Goal: Information Seeking & Learning: Learn about a topic

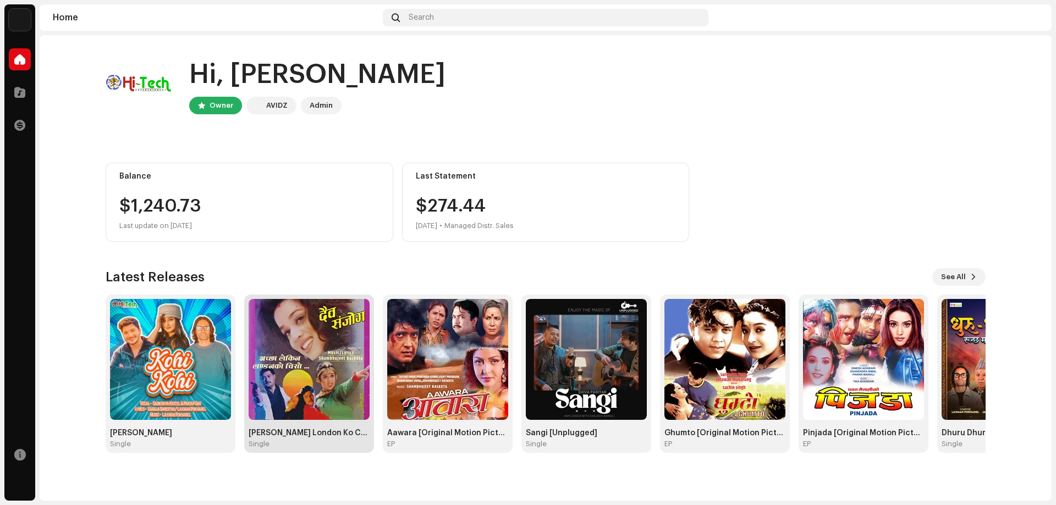
click at [326, 380] on img at bounding box center [309, 359] width 121 height 121
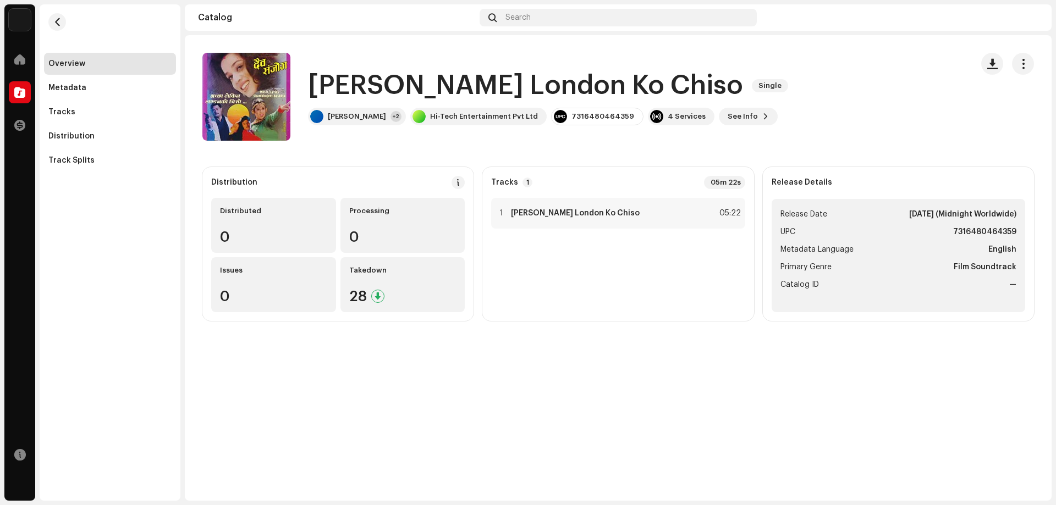
drag, startPoint x: 992, startPoint y: 63, endPoint x: 929, endPoint y: 86, distance: 67.8
click at [967, 109] on div "[PERSON_NAME] London Ko Chiso Single [PERSON_NAME] +2 Hi-Tech Entertainment Pvt…" at bounding box center [617, 97] width 831 height 88
click at [991, 62] on span "button" at bounding box center [992, 63] width 10 height 9
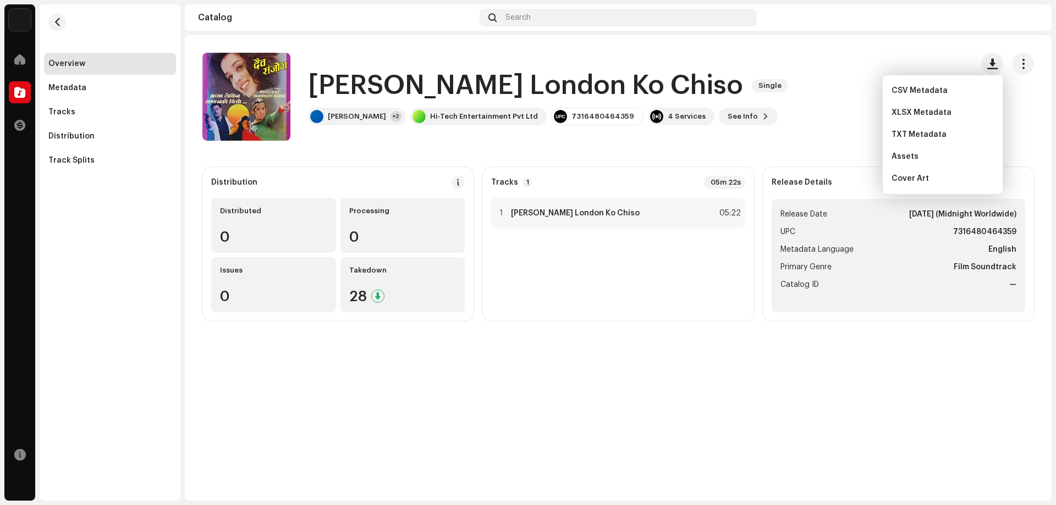
click at [859, 369] on div "[PERSON_NAME] London Ko Chiso Single [PERSON_NAME] [GEOGRAPHIC_DATA] Ko Chiso S…" at bounding box center [618, 268] width 867 height 466
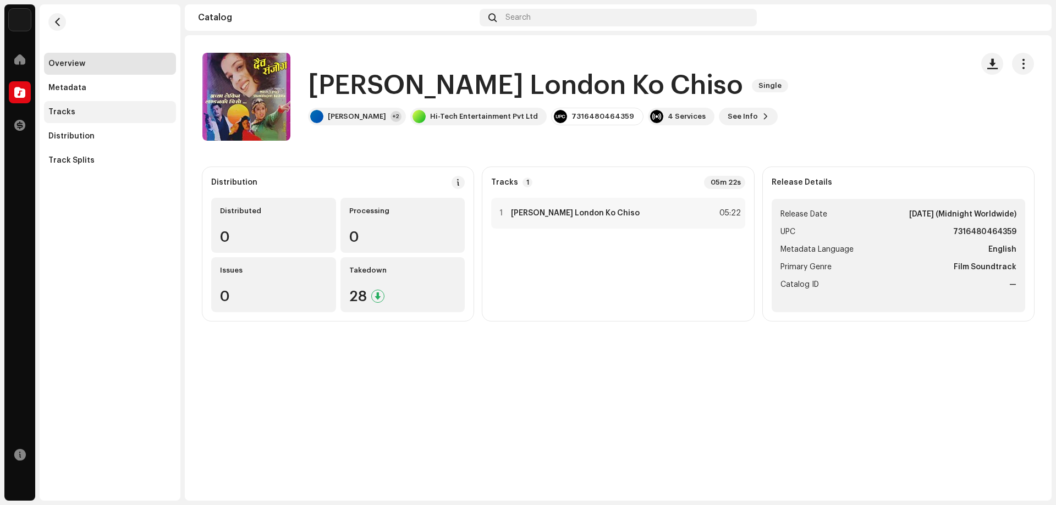
drag, startPoint x: 81, startPoint y: 104, endPoint x: 88, endPoint y: 104, distance: 6.6
click at [81, 104] on div "Tracks" at bounding box center [110, 112] width 132 height 22
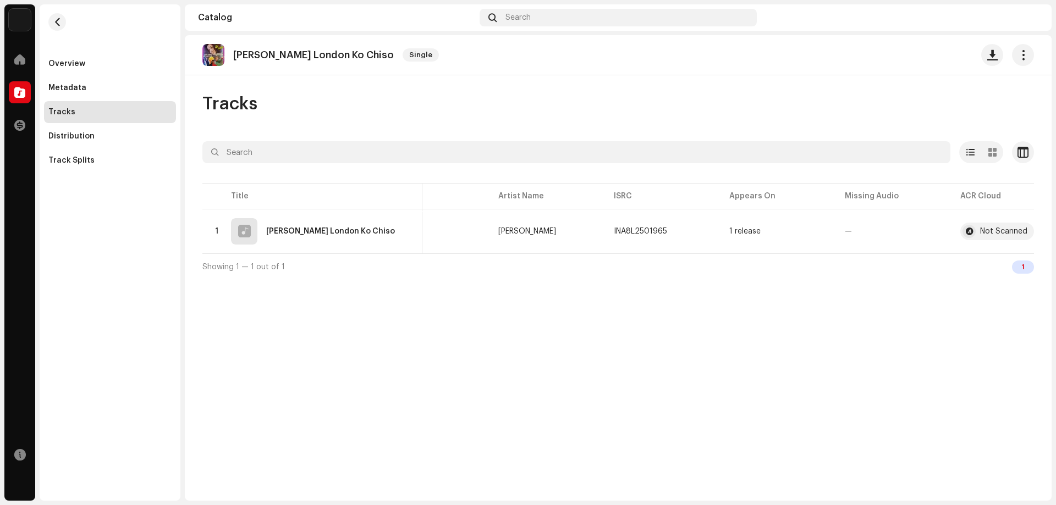
scroll to position [0, 81]
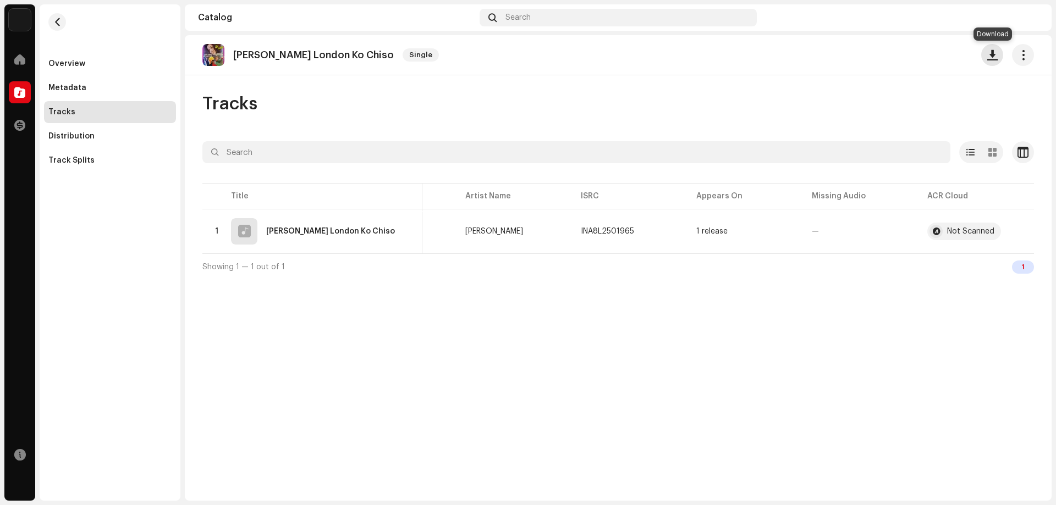
click at [990, 52] on span "button" at bounding box center [992, 55] width 10 height 9
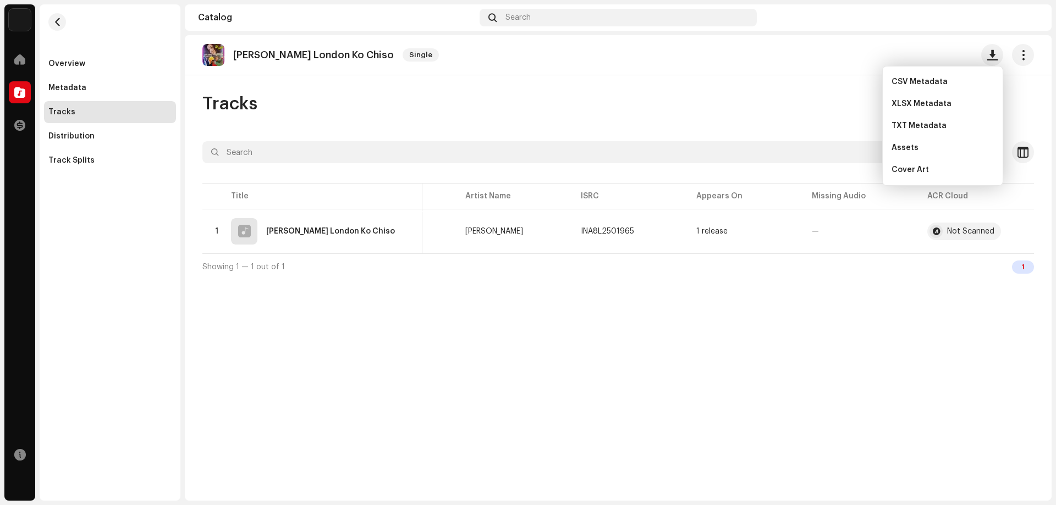
click at [731, 44] on div "[PERSON_NAME] London Ko Chiso Single" at bounding box center [617, 55] width 831 height 22
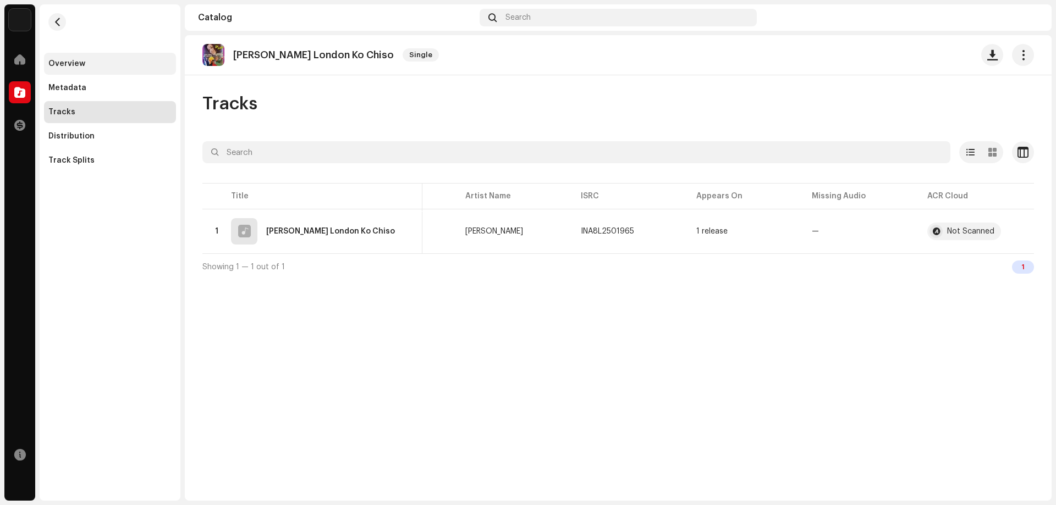
click at [60, 60] on div "Overview" at bounding box center [66, 63] width 37 height 9
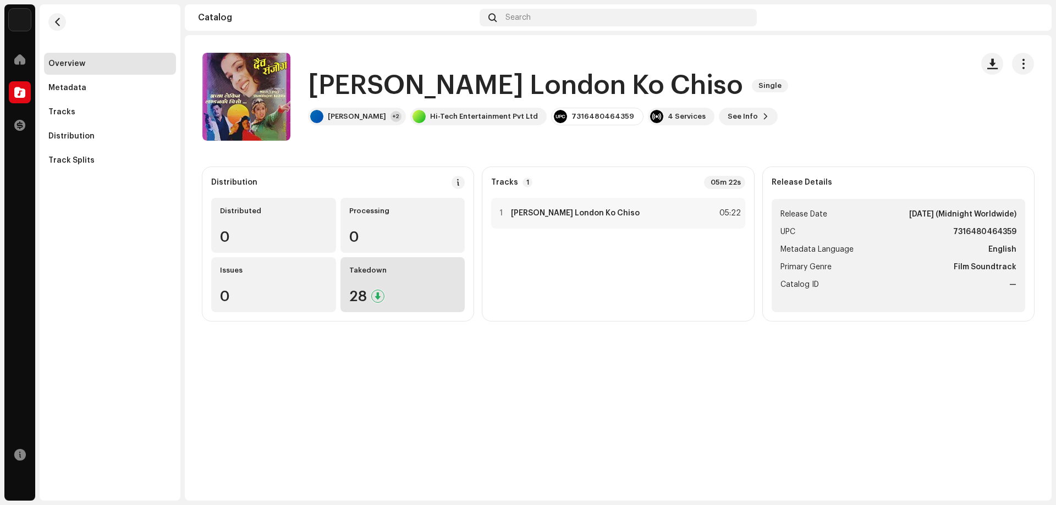
click at [428, 281] on div "Takedown 28" at bounding box center [402, 284] width 125 height 55
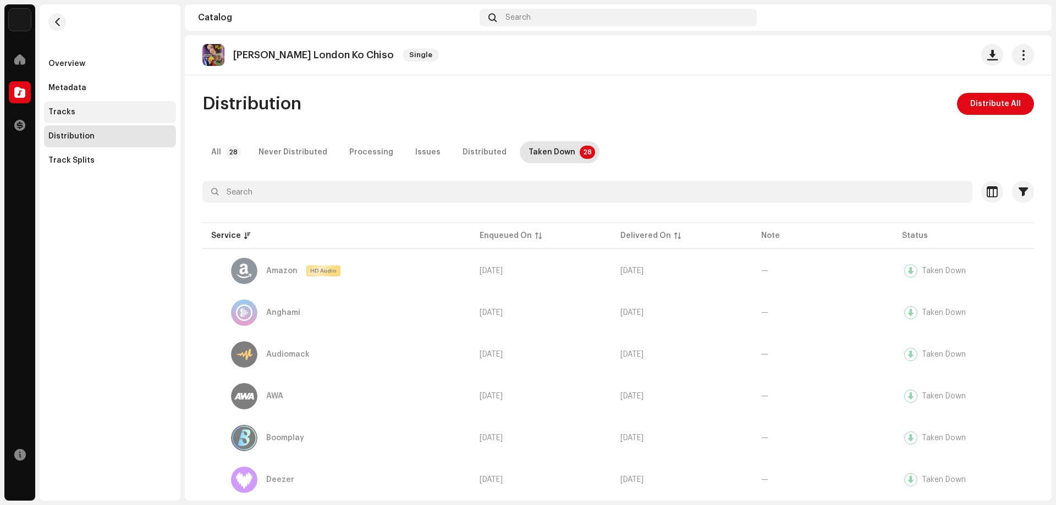
click at [63, 108] on div "Tracks" at bounding box center [61, 112] width 27 height 9
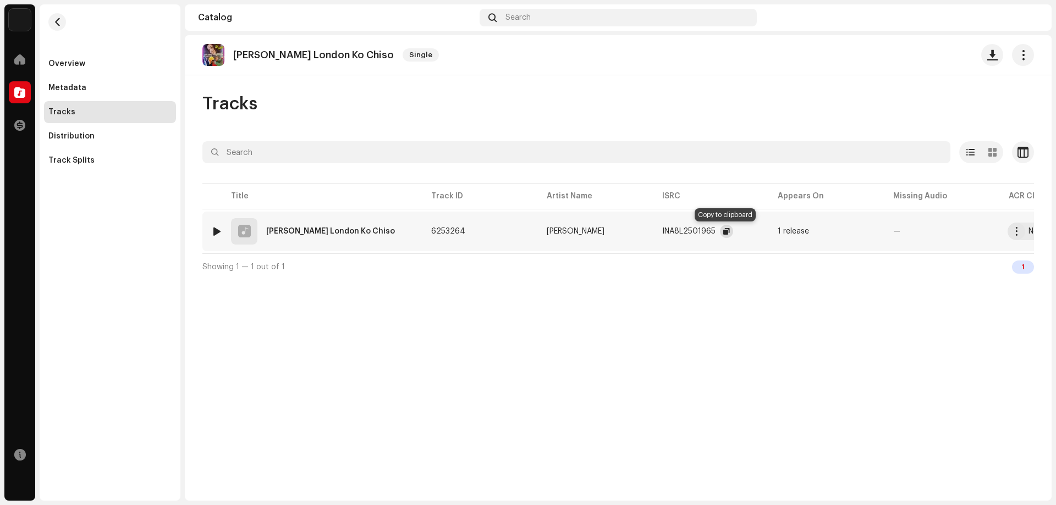
click at [723, 228] on span "button" at bounding box center [726, 231] width 7 height 9
click at [566, 102] on div "Tracks" at bounding box center [617, 104] width 831 height 22
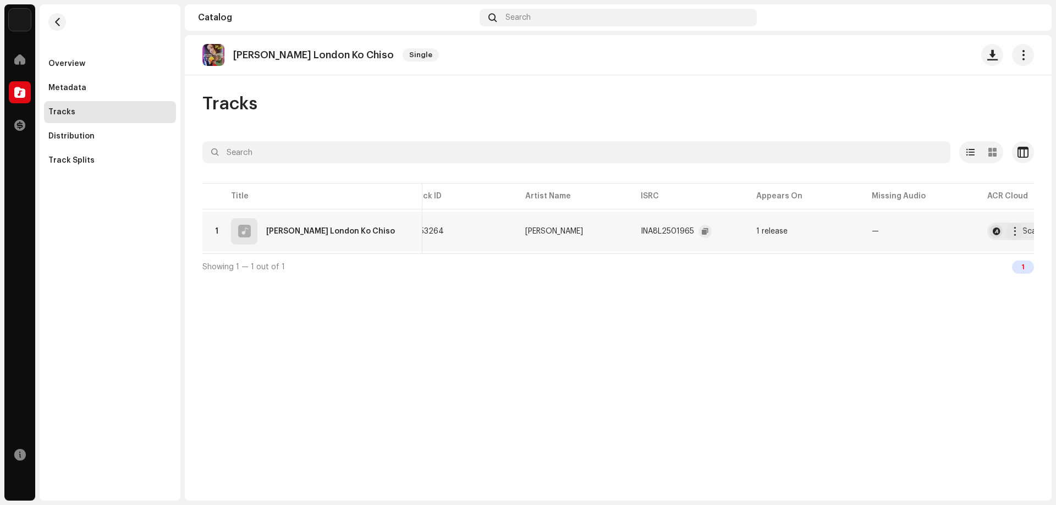
scroll to position [0, 16]
drag, startPoint x: 236, startPoint y: 53, endPoint x: 373, endPoint y: 51, distance: 137.5
click at [373, 51] on div "[PERSON_NAME] London Ko Chiso Single" at bounding box center [322, 55] width 241 height 22
copy p "[PERSON_NAME] London Ko Chiso"
click at [76, 139] on div "Distribution" at bounding box center [71, 136] width 46 height 9
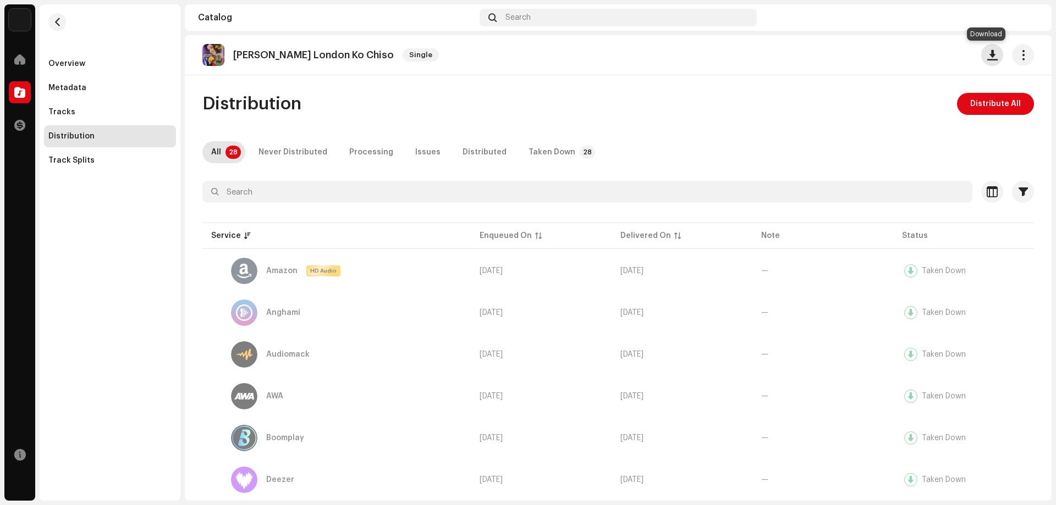
click at [987, 57] on span "button" at bounding box center [992, 55] width 10 height 9
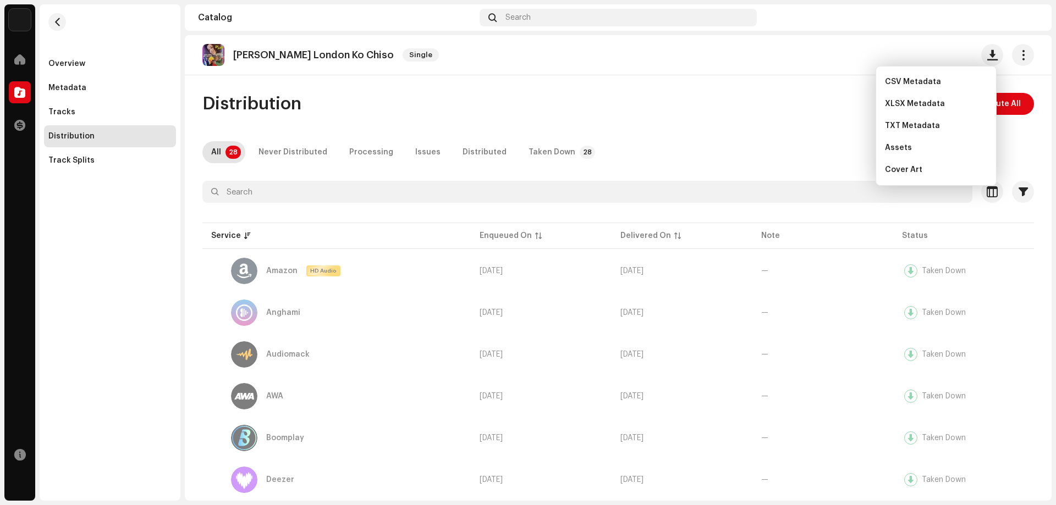
click at [765, 103] on div "Distribution Distribute All" at bounding box center [617, 104] width 831 height 22
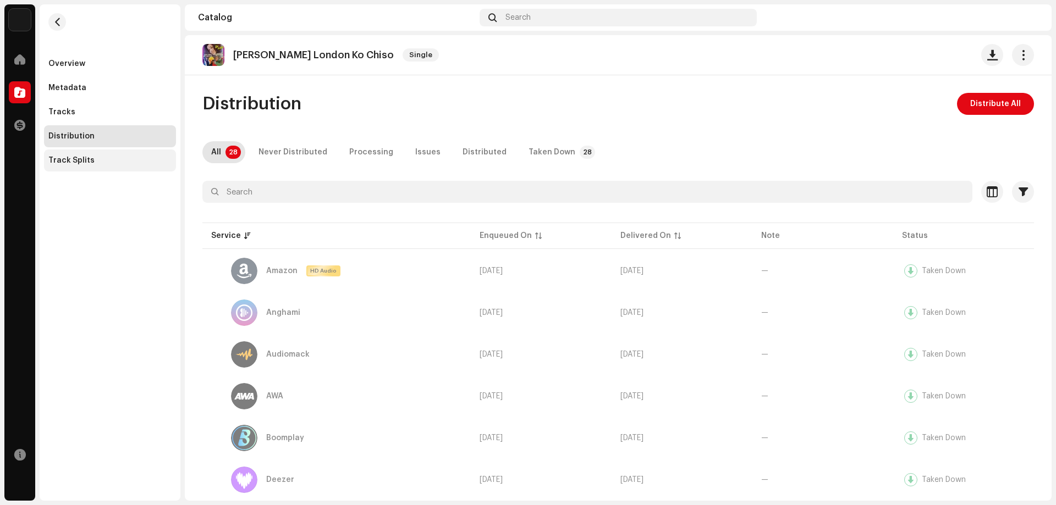
click at [69, 155] on div "Track Splits" at bounding box center [110, 161] width 132 height 22
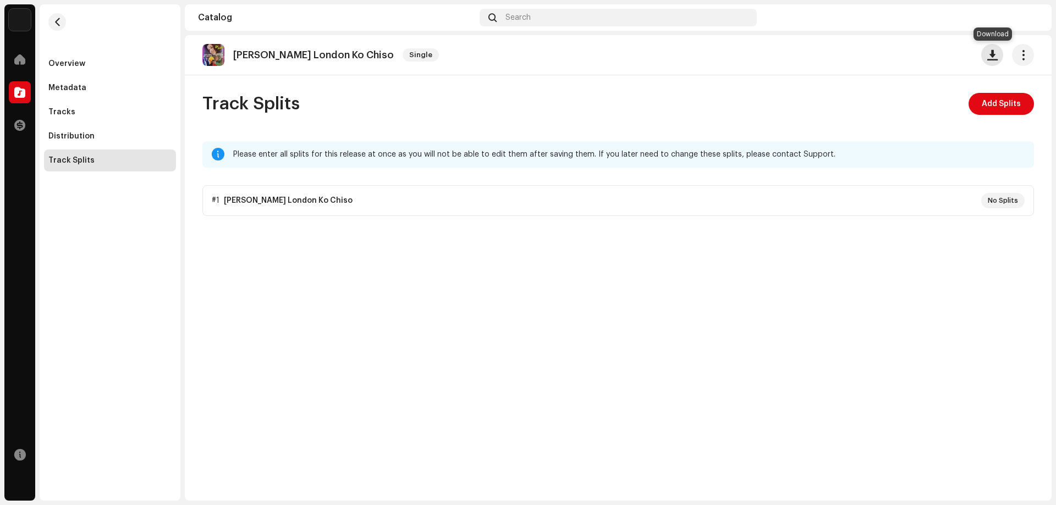
click at [993, 49] on button "button" at bounding box center [992, 55] width 22 height 22
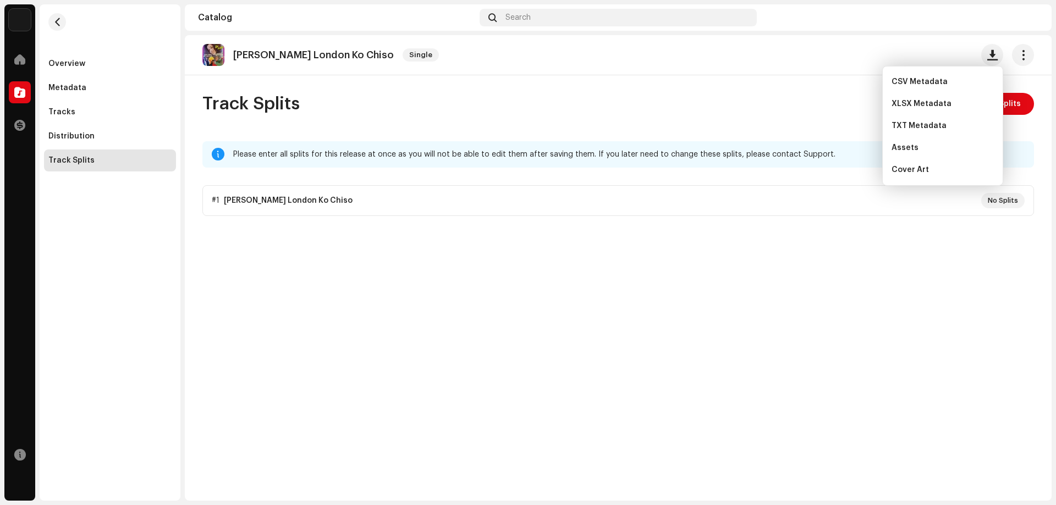
click at [478, 100] on div "Track Splits Add Splits" at bounding box center [617, 104] width 831 height 22
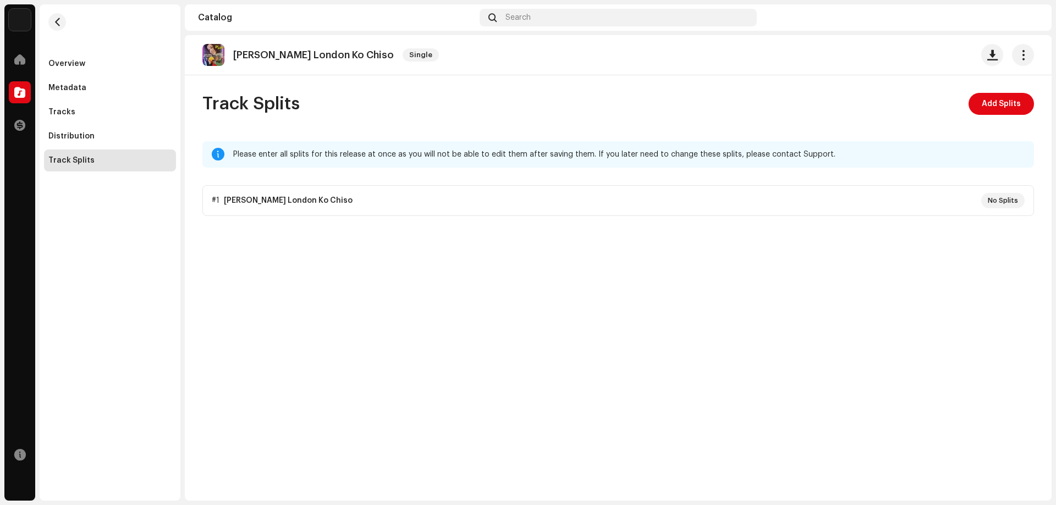
click at [921, 48] on div "[PERSON_NAME] London Ko Chiso Single" at bounding box center [617, 55] width 831 height 22
click at [71, 63] on div "Overview" at bounding box center [66, 63] width 37 height 9
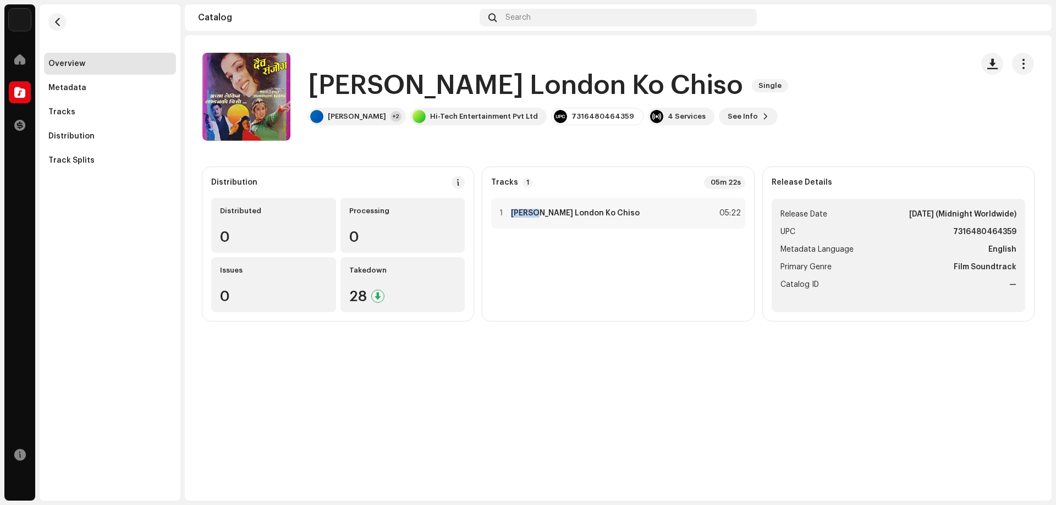
drag, startPoint x: 503, startPoint y: 213, endPoint x: 536, endPoint y: 328, distance: 119.6
click at [536, 328] on catalog-releases-details-overview "[PERSON_NAME] London Ko Chiso Single [PERSON_NAME] [GEOGRAPHIC_DATA] Ko Chiso S…" at bounding box center [618, 187] width 867 height 304
click at [637, 363] on div "[PERSON_NAME] London Ko Chiso Single [PERSON_NAME] [GEOGRAPHIC_DATA] Ko Chiso S…" at bounding box center [618, 268] width 867 height 466
click at [586, 372] on div "[PERSON_NAME] London Ko Chiso Single [PERSON_NAME] [GEOGRAPHIC_DATA] Ko Chiso S…" at bounding box center [618, 268] width 867 height 466
click at [849, 73] on div "[PERSON_NAME] London Ko Chiso Single [PERSON_NAME] +2 Hi-Tech Entertainment Pvt…" at bounding box center [582, 97] width 761 height 88
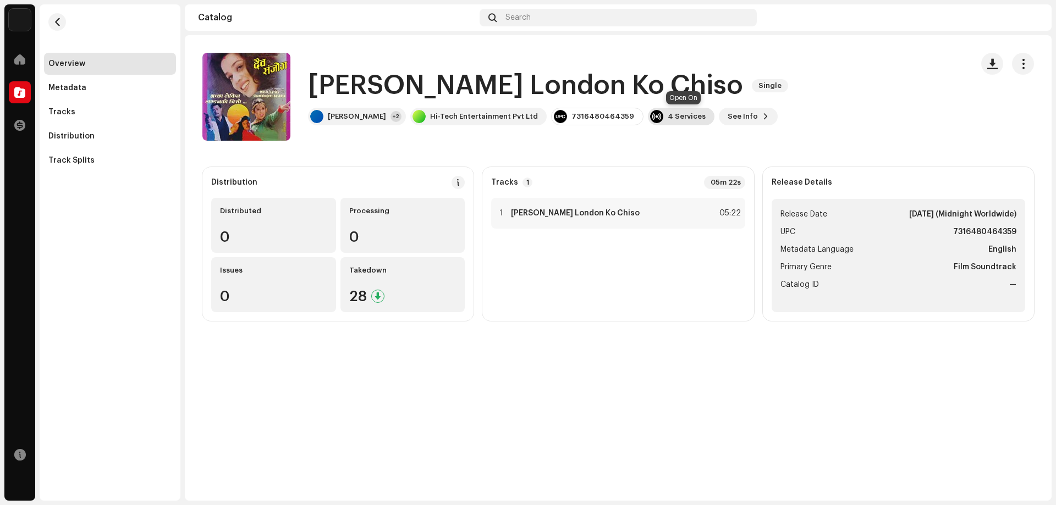
click at [692, 117] on div "4 Services" at bounding box center [686, 116] width 38 height 9
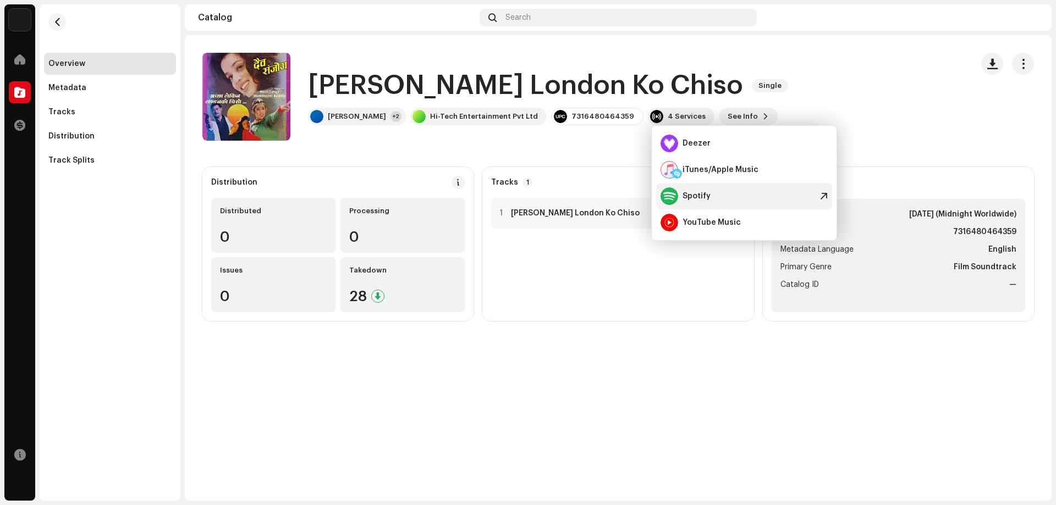
drag, startPoint x: 749, startPoint y: 194, endPoint x: 736, endPoint y: 195, distance: 13.8
click at [736, 195] on div "Spotify" at bounding box center [744, 196] width 176 height 26
click at [719, 168] on div "iTunes/Apple Music" at bounding box center [720, 169] width 76 height 9
click at [718, 225] on div "YouTube Music" at bounding box center [711, 222] width 58 height 9
click at [923, 65] on div "[PERSON_NAME] London Ko Chiso Single [PERSON_NAME] +2 Hi-Tech Entertainment Pvt…" at bounding box center [582, 97] width 761 height 88
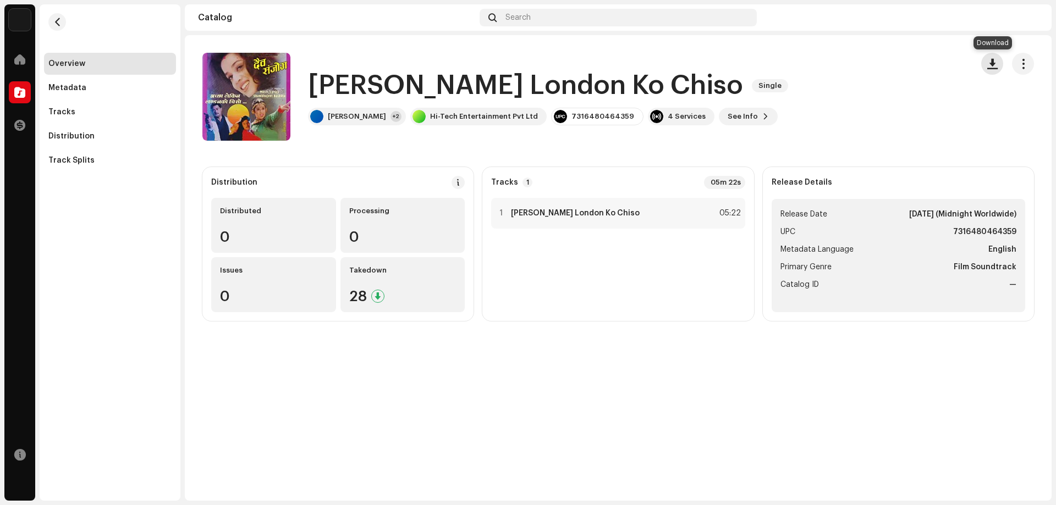
click at [995, 67] on span "button" at bounding box center [992, 63] width 10 height 9
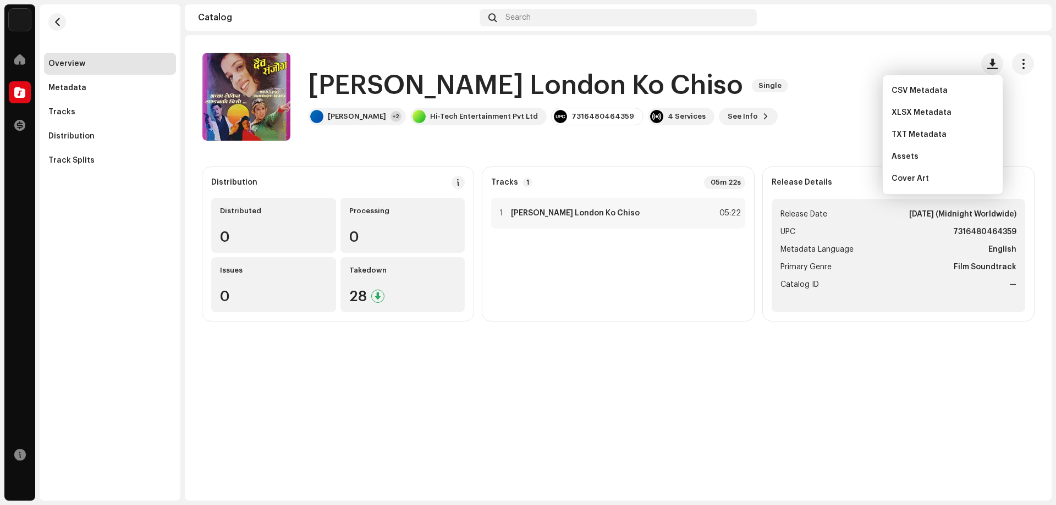
click at [840, 120] on div "[PERSON_NAME] London Ko Chiso Single [PERSON_NAME] +2 Hi-Tech Entertainment Pvt…" at bounding box center [582, 97] width 761 height 88
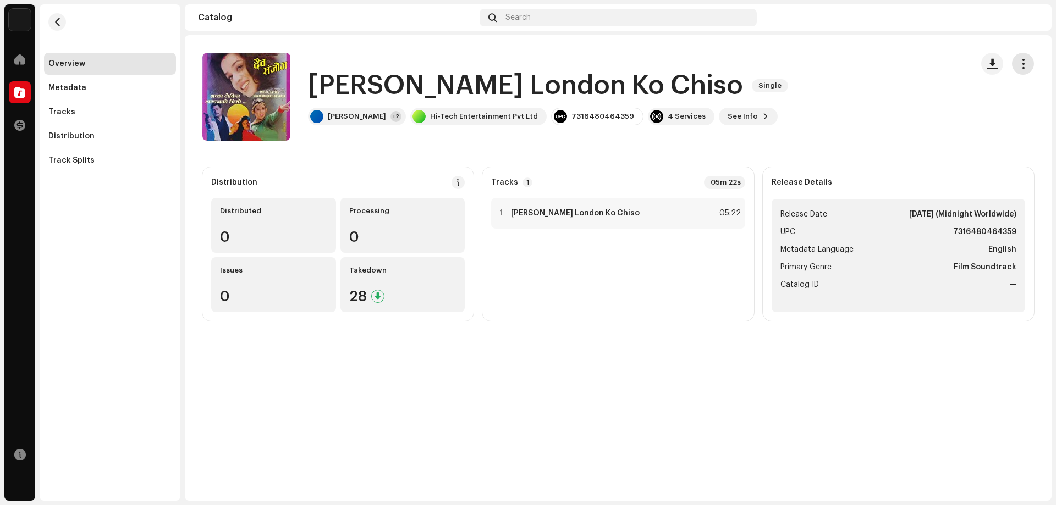
click at [1023, 62] on span "button" at bounding box center [1023, 63] width 10 height 9
click at [811, 70] on div "[PERSON_NAME] London Ko Chiso Single [PERSON_NAME] +2 Hi-Tech Entertainment Pvt…" at bounding box center [582, 97] width 761 height 88
click at [63, 107] on div "Tracks" at bounding box center [110, 112] width 132 height 22
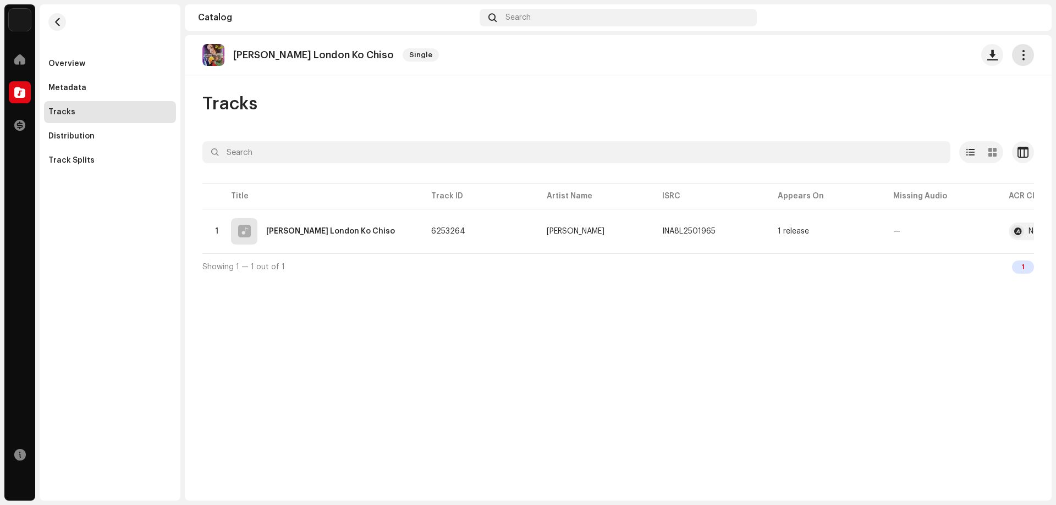
click at [1025, 51] on span "button" at bounding box center [1023, 55] width 10 height 9
click at [814, 77] on div "[PERSON_NAME] London Ko Chiso Single Tracks Selected 0 Options Filters Distribu…" at bounding box center [618, 268] width 867 height 466
click at [975, 49] on div "[PERSON_NAME] London Ko Chiso Single" at bounding box center [617, 55] width 831 height 22
click at [995, 56] on span "button" at bounding box center [992, 55] width 10 height 9
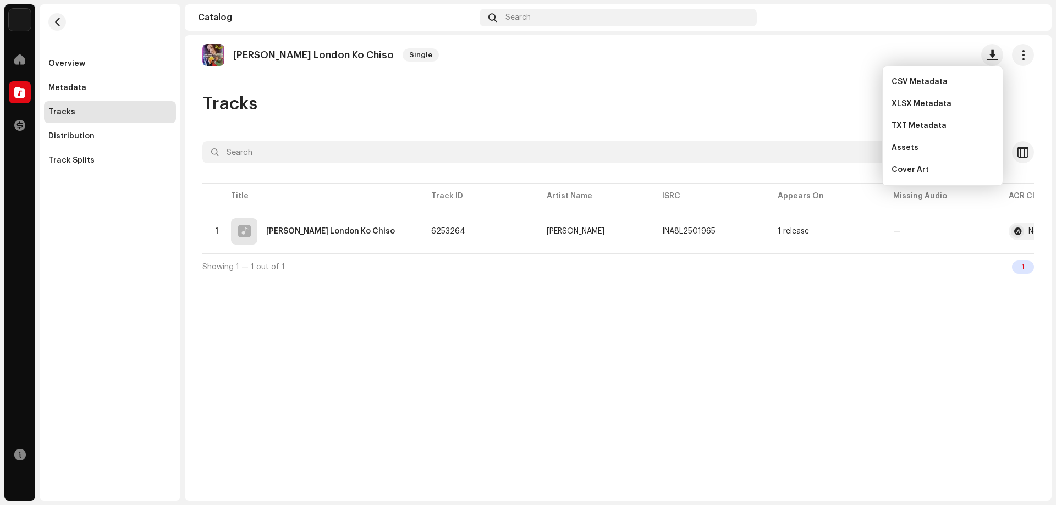
click at [655, 88] on div "[PERSON_NAME] London Ko Chiso Single Tracks Selected 0 Options Filters Distribu…" at bounding box center [618, 268] width 867 height 466
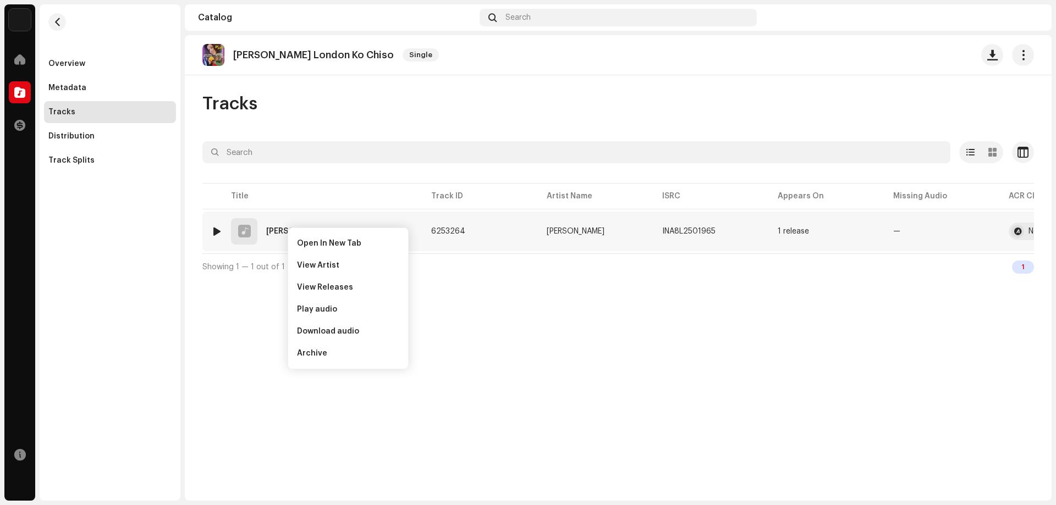
click at [259, 232] on div "1 [PERSON_NAME] London Ko Chiso" at bounding box center [312, 231] width 202 height 26
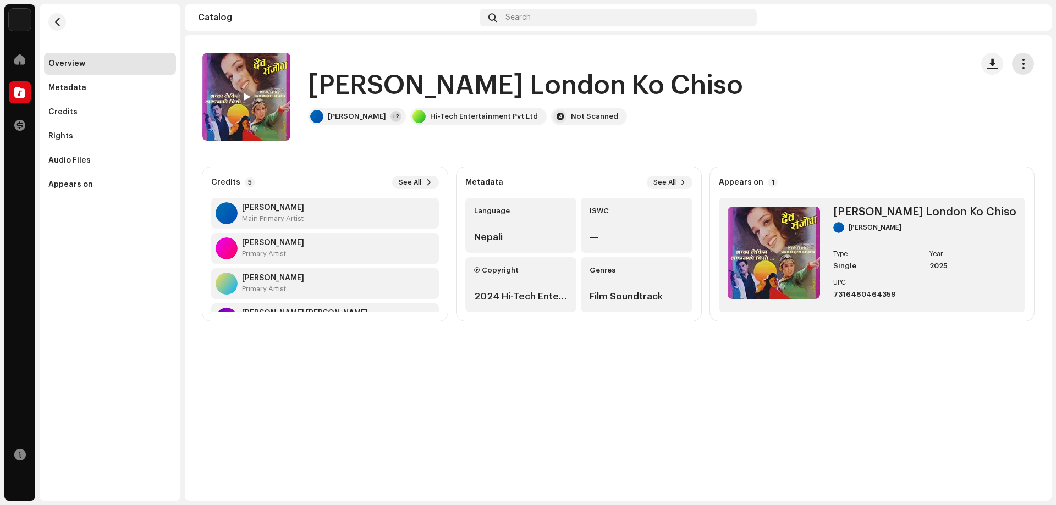
click at [1020, 70] on button "button" at bounding box center [1023, 64] width 22 height 22
click at [795, 108] on div "[PERSON_NAME] London Ko Chiso [PERSON_NAME] +2 Hi-Tech Entertainment Pvt Ltd No…" at bounding box center [582, 97] width 761 height 88
click at [64, 159] on div "Audio Files" at bounding box center [69, 160] width 42 height 9
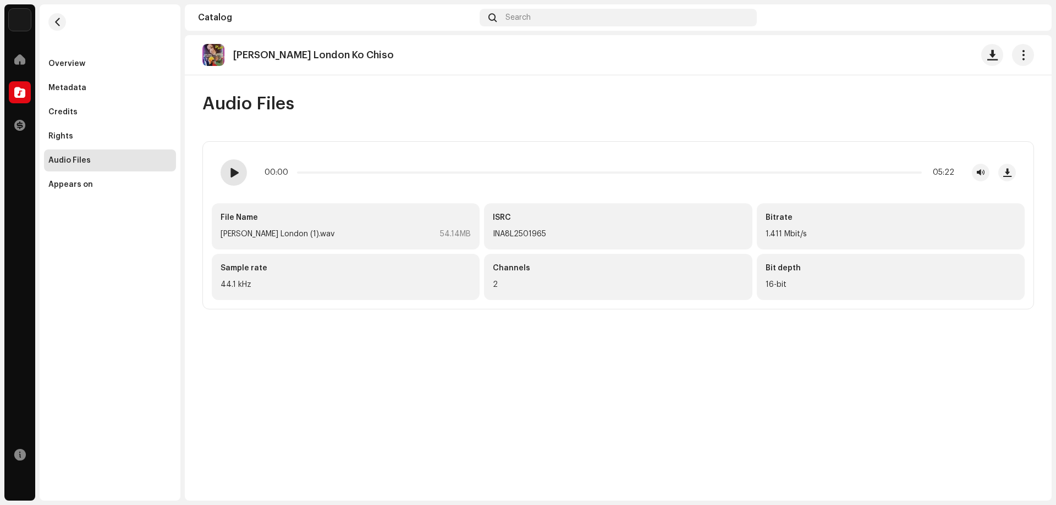
click at [228, 170] on div at bounding box center [233, 172] width 26 height 26
click at [238, 174] on span at bounding box center [233, 172] width 9 height 9
click at [232, 175] on span at bounding box center [233, 172] width 9 height 9
click at [994, 55] on span "button" at bounding box center [992, 55] width 10 height 9
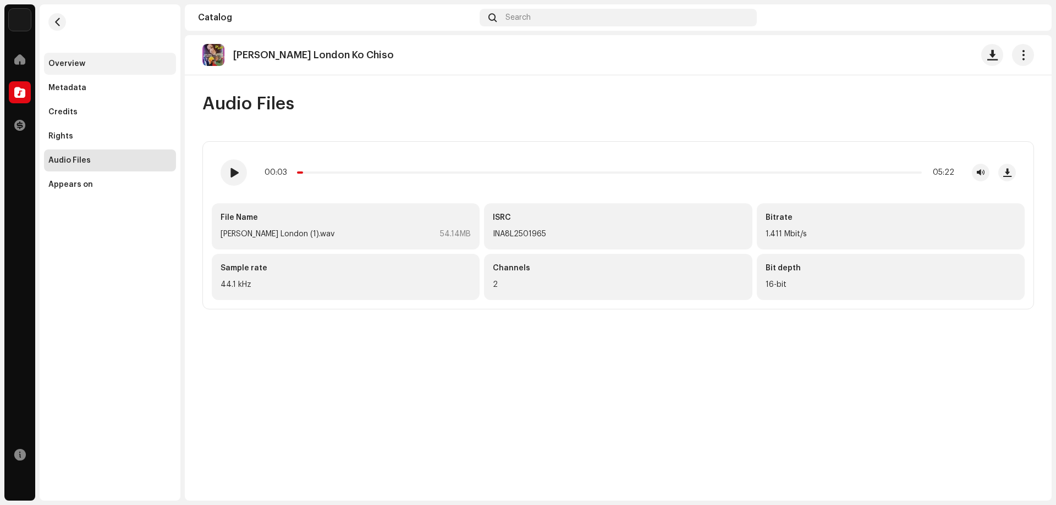
click at [78, 64] on div "Overview" at bounding box center [66, 63] width 37 height 9
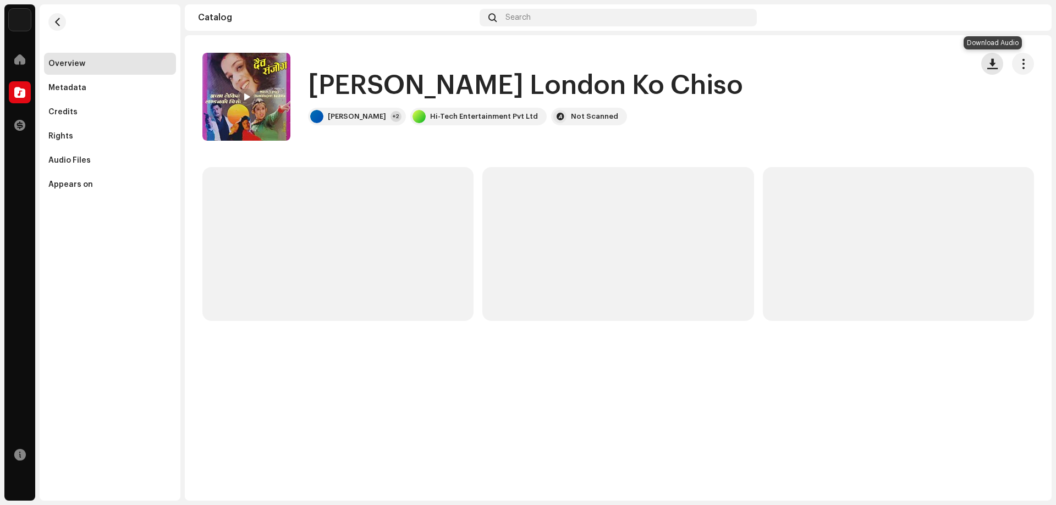
click at [994, 68] on span "button" at bounding box center [992, 63] width 10 height 9
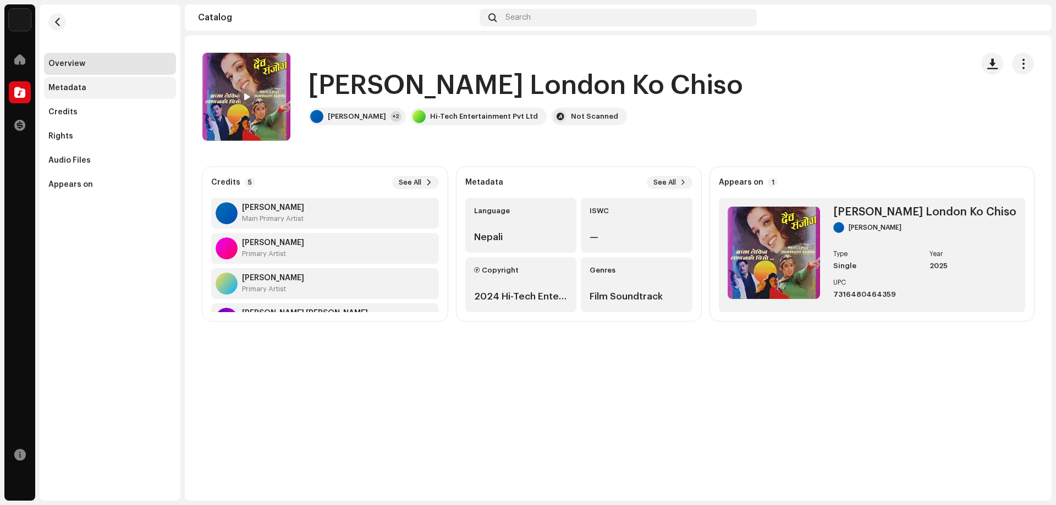
click at [70, 85] on div "Metadata" at bounding box center [67, 88] width 38 height 9
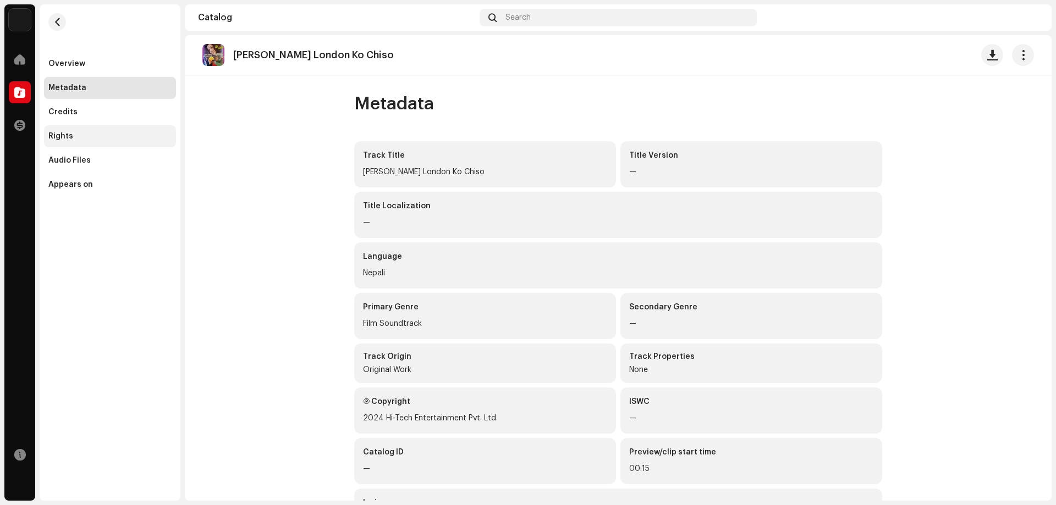
click at [62, 133] on div "Rights" at bounding box center [60, 136] width 25 height 9
